Goal: Information Seeking & Learning: Find specific fact

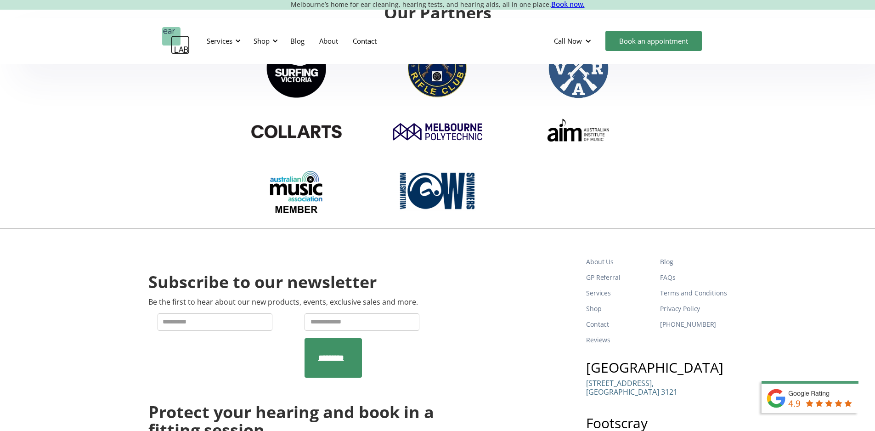
scroll to position [2570, 0]
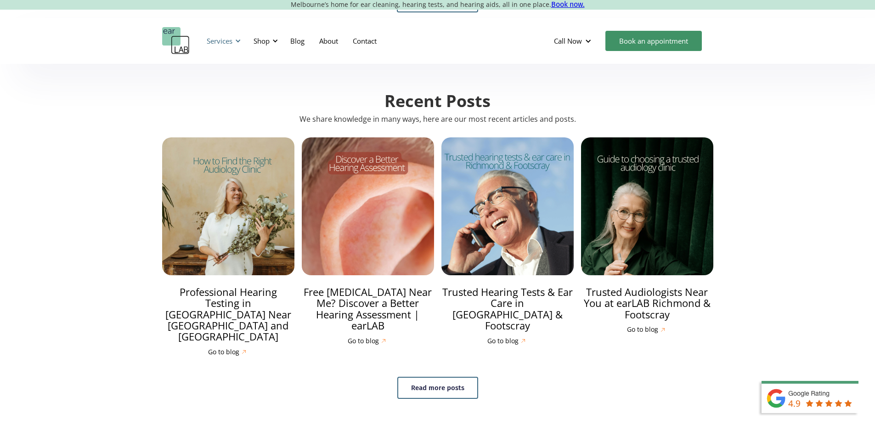
click at [239, 41] on div at bounding box center [238, 41] width 6 height 6
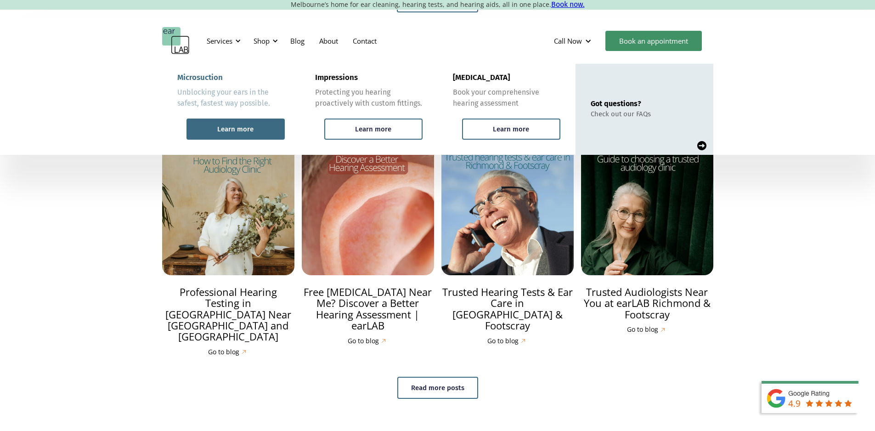
click at [229, 131] on div "Learn more" at bounding box center [235, 129] width 36 height 8
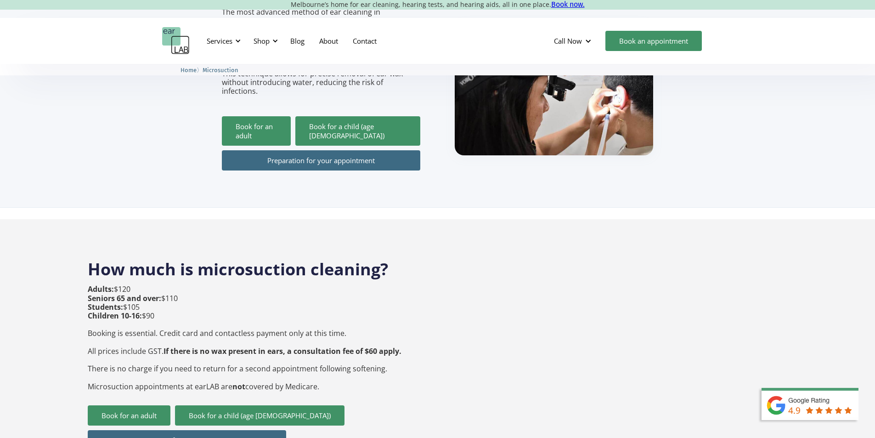
scroll to position [184, 0]
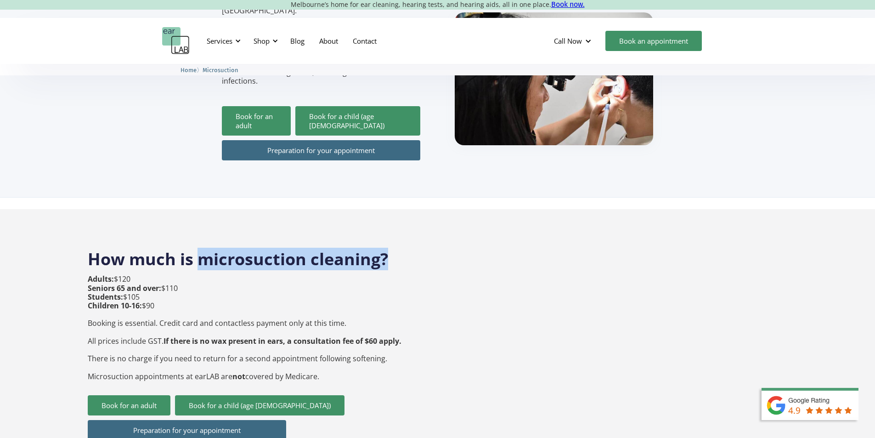
drag, startPoint x: 197, startPoint y: 240, endPoint x: 417, endPoint y: 248, distance: 219.7
click at [417, 248] on h2 "How much is microsuction cleaning?" at bounding box center [438, 254] width 700 height 31
copy h2 "microsuction cleaning?"
